Goal: Information Seeking & Learning: Learn about a topic

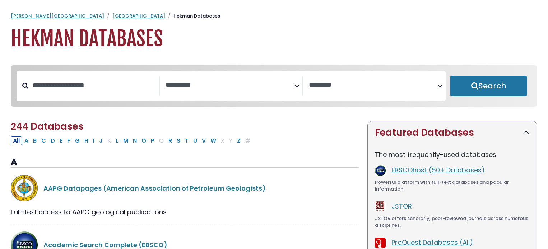
select select "Database Subject Filter"
select select "Database Vendors Filter"
click at [243, 90] on span "Search filters" at bounding box center [229, 85] width 128 height 19
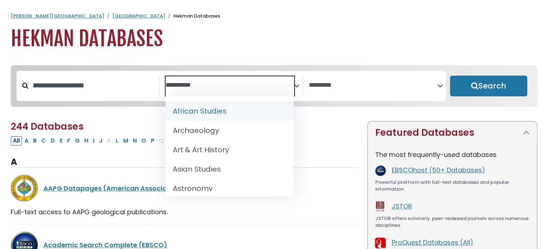
click at [243, 90] on span "Search filters" at bounding box center [229, 85] width 128 height 19
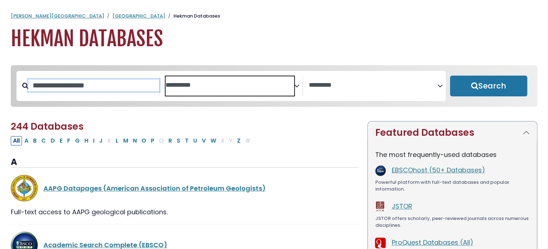
click at [65, 85] on input "Search database by title or keyword" at bounding box center [93, 86] width 131 height 12
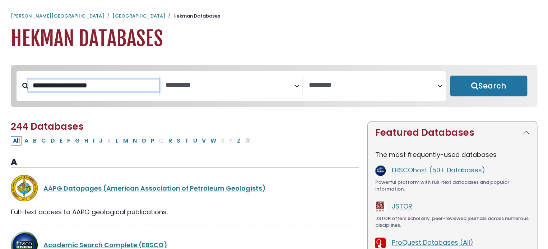
type input "**********"
click at [450, 76] on button "Search" at bounding box center [488, 86] width 77 height 21
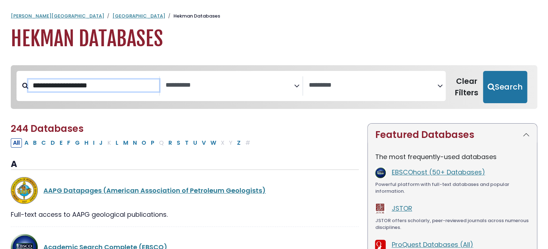
select select "Database Subject Filter"
select select "Database Vendors Filter"
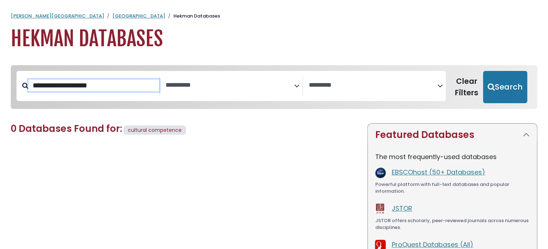
type input "**********"
click at [483, 71] on button "Search" at bounding box center [505, 87] width 44 height 32
select select "Database Subject Filter"
select select "Database Vendors Filter"
click at [61, 83] on input "**********" at bounding box center [93, 86] width 131 height 12
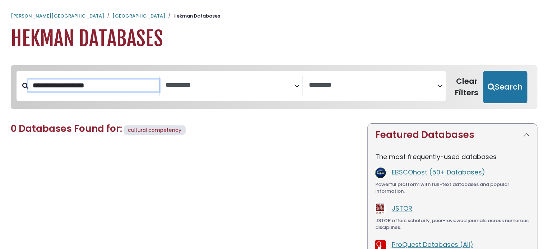
type input "**********"
click at [483, 71] on button "Search" at bounding box center [505, 87] width 44 height 32
select select "Database Subject Filter"
select select "Database Vendors Filter"
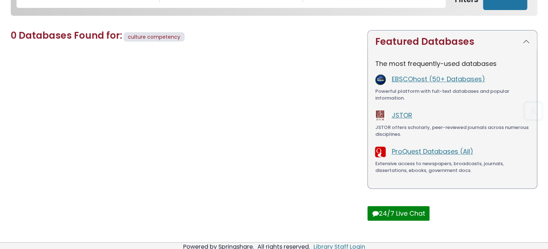
scroll to position [106, 0]
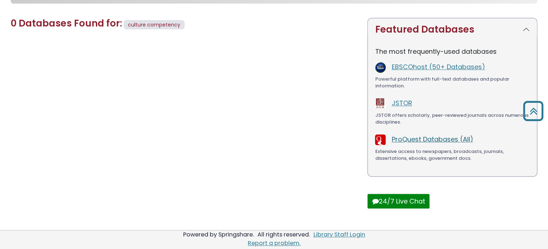
click at [434, 139] on link "ProQuest Databases (All)" at bounding box center [431, 139] width 81 height 9
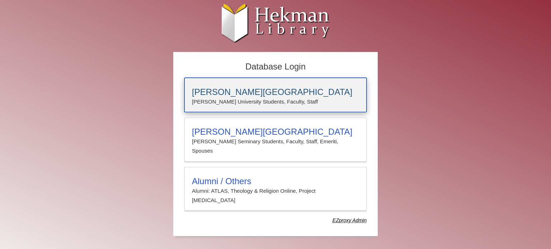
click at [237, 95] on h3 "[PERSON_NAME][GEOGRAPHIC_DATA]" at bounding box center [275, 92] width 167 height 10
